Goal: Task Accomplishment & Management: Use online tool/utility

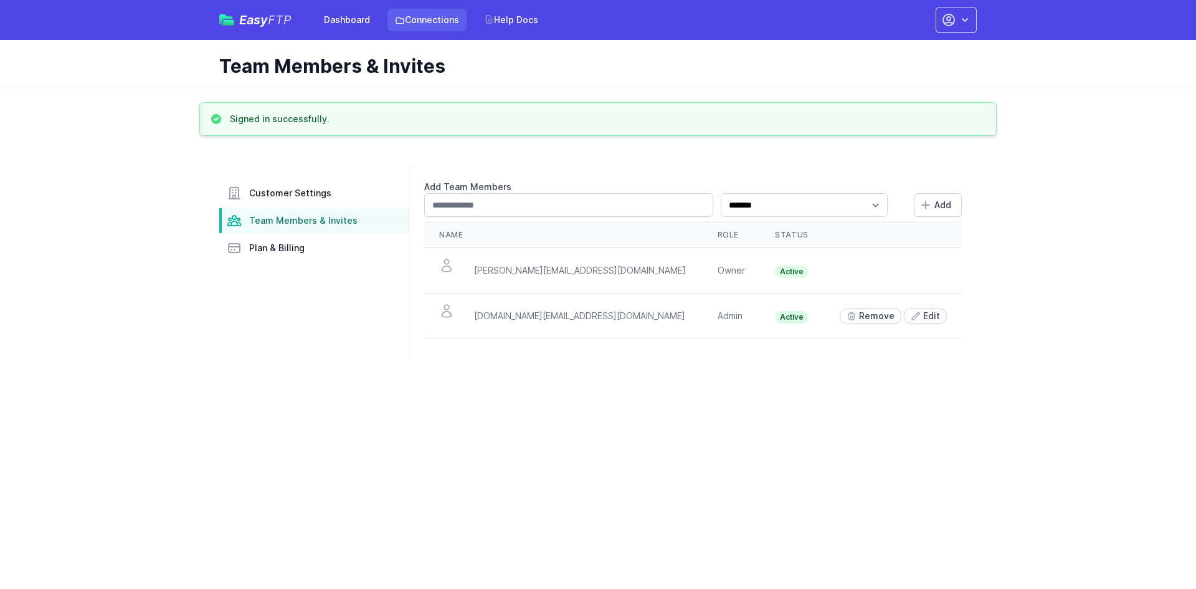
click at [430, 22] on link "Connections" at bounding box center [426, 20] width 79 height 22
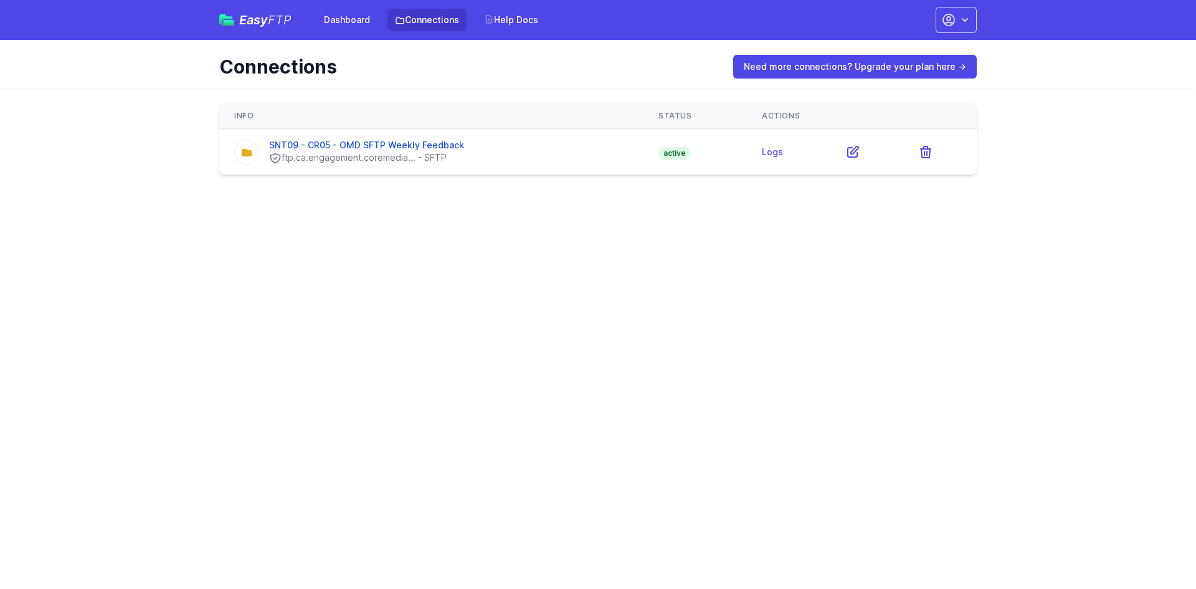
click at [749, 190] on html "Easy FTP Dashboard Connections Help Docs Account Settings Your Profile Contact …" at bounding box center [598, 95] width 1196 height 190
click at [848, 152] on icon at bounding box center [853, 151] width 11 height 11
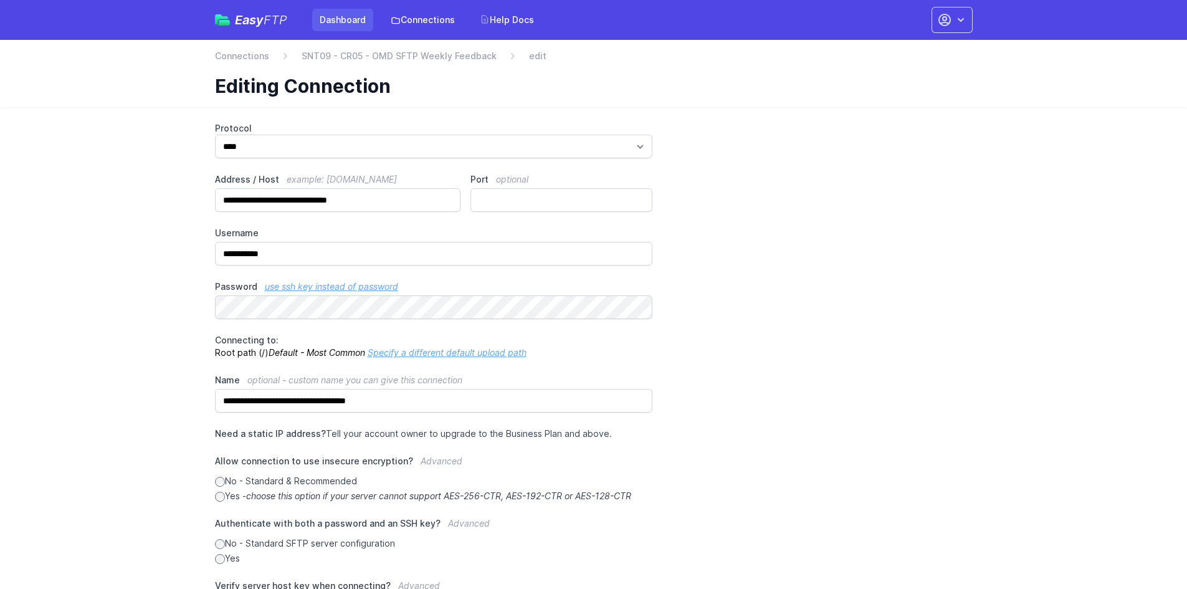
click at [349, 11] on link "Dashboard" at bounding box center [342, 20] width 61 height 22
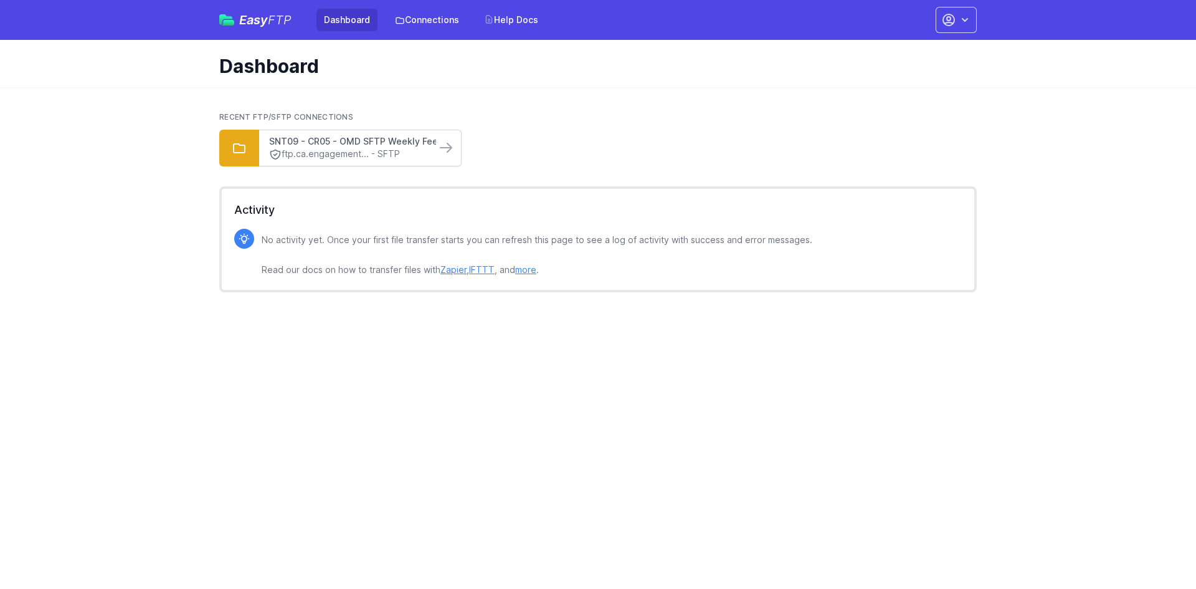
click at [364, 139] on link "SNT09 - CR05 - OMD SFTP Weekly Feedback" at bounding box center [347, 141] width 157 height 12
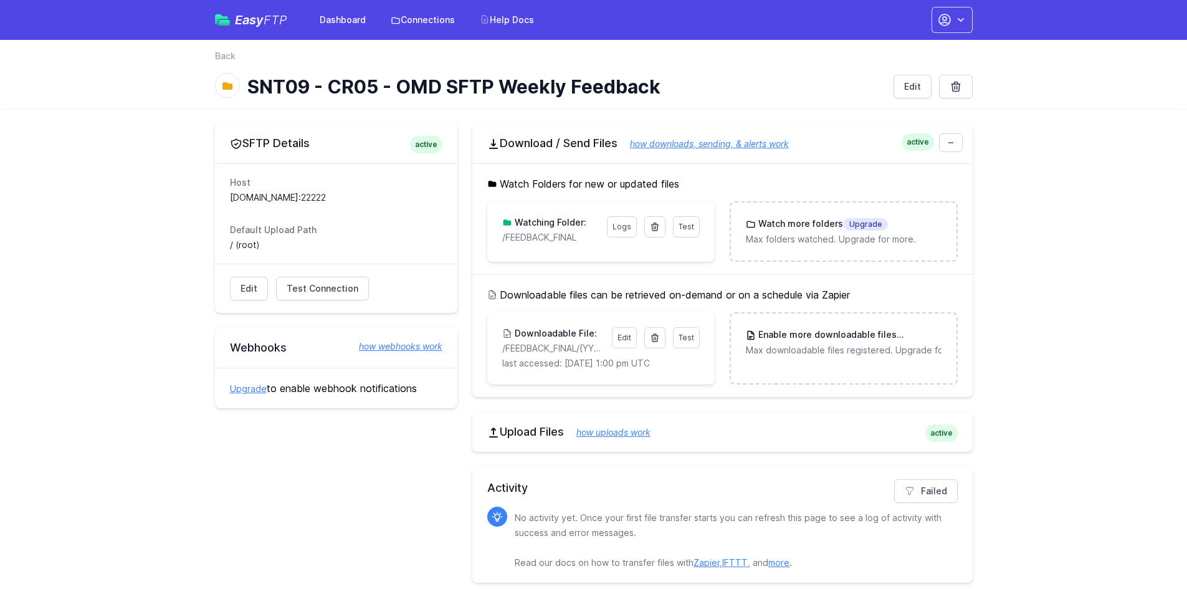
click at [582, 348] on p "/FEEDBACK_FINAL/{YYYY}{MM}{DD}_FEEDBACK-FINAL_OMD.txt" at bounding box center [553, 348] width 102 height 12
click at [620, 336] on link "Edit" at bounding box center [624, 337] width 25 height 21
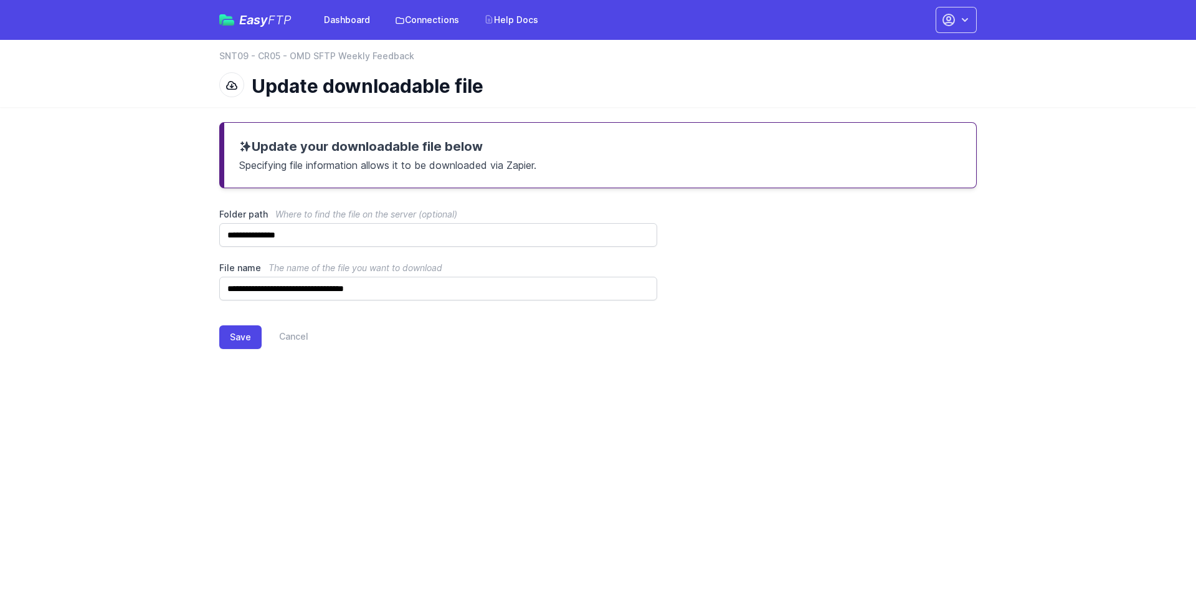
click at [142, 256] on main "**********" at bounding box center [598, 245] width 1196 height 277
click at [450, 384] on html "Easy FTP Dashboard Connections Help Docs Account Settings Your Profile Contact …" at bounding box center [598, 192] width 1196 height 384
